Goal: Browse casually

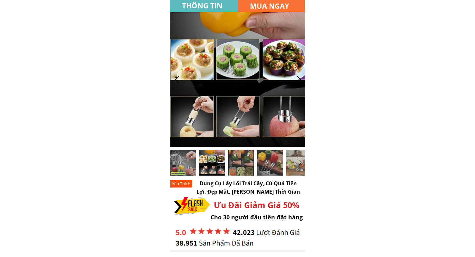
click at [304, 86] on div at bounding box center [237, 79] width 135 height 135
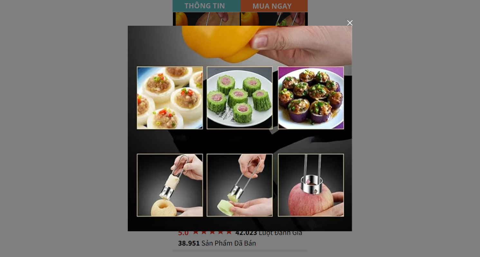
click at [0, 0] on button "Để sau" at bounding box center [0, 0] width 0 height 0
click at [350, 22] on div at bounding box center [349, 22] width 5 height 5
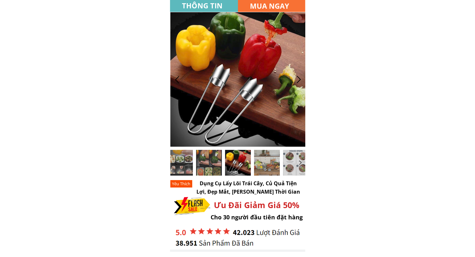
click at [298, 80] on div at bounding box center [298, 79] width 11 height 11
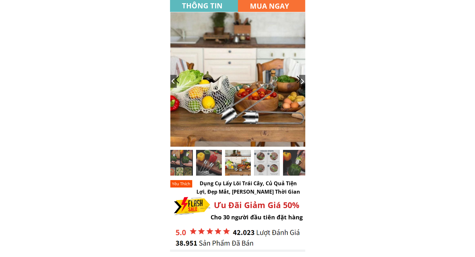
click at [298, 80] on div at bounding box center [298, 79] width 11 height 11
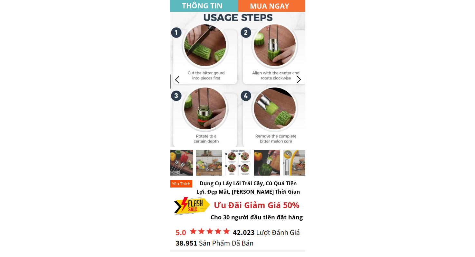
click at [298, 80] on div at bounding box center [298, 79] width 11 height 11
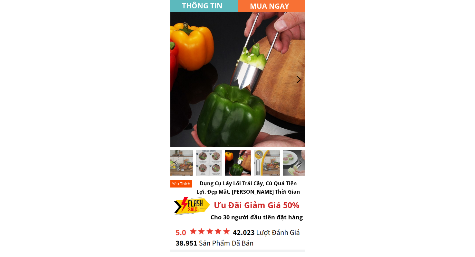
click at [298, 80] on div at bounding box center [298, 79] width 11 height 11
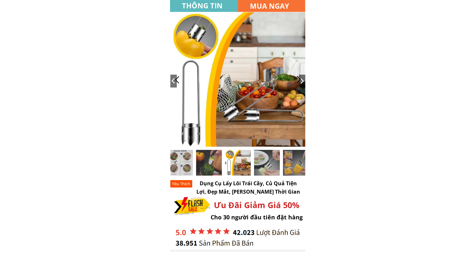
click at [298, 80] on div at bounding box center [298, 79] width 11 height 11
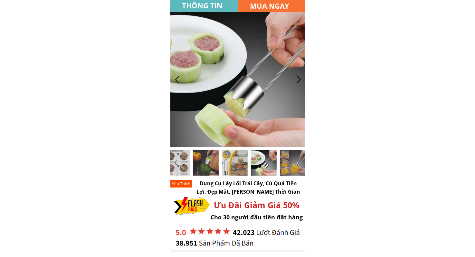
click at [298, 80] on div at bounding box center [298, 79] width 11 height 11
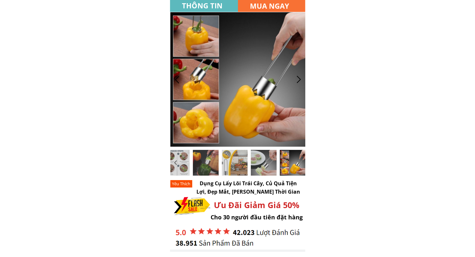
click at [298, 80] on div at bounding box center [298, 79] width 11 height 11
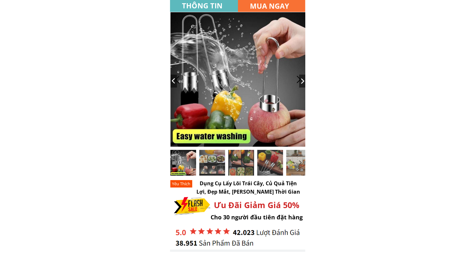
click at [298, 80] on div at bounding box center [298, 79] width 11 height 11
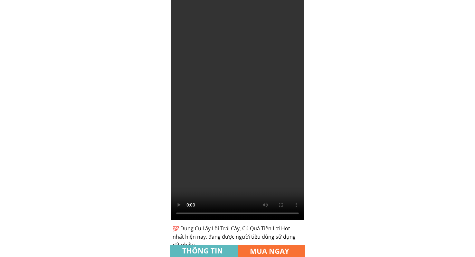
scroll to position [253, 0]
